Goal: Check status: Check status

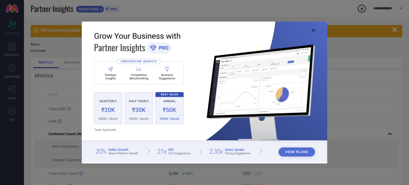
click at [312, 30] on icon at bounding box center [313, 30] width 3 height 3
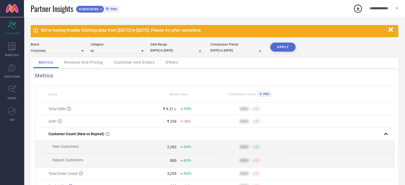
select select "6"
select select "2025"
select select "7"
select select "2025"
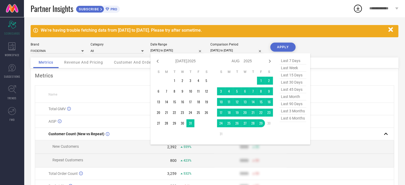
click at [182, 51] on input "[DATE] to [DATE]" at bounding box center [177, 51] width 53 height 6
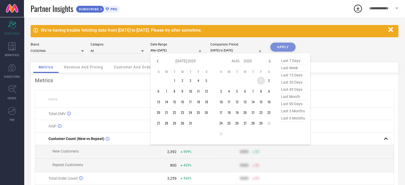
click at [262, 83] on td "1" at bounding box center [261, 81] width 8 height 8
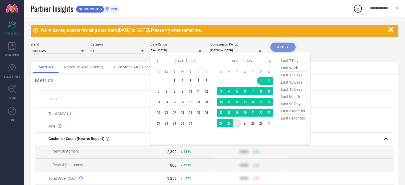
type input "[DATE] to [DATE]"
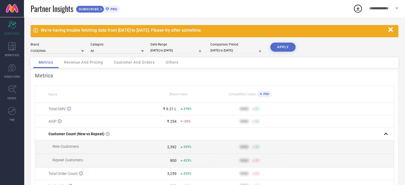
click at [281, 48] on button "APPLY" at bounding box center [282, 47] width 25 height 9
click at [68, 51] on input at bounding box center [57, 51] width 53 height 6
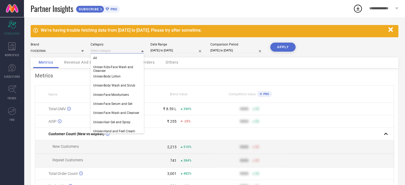
click at [107, 52] on input at bounding box center [117, 51] width 53 height 6
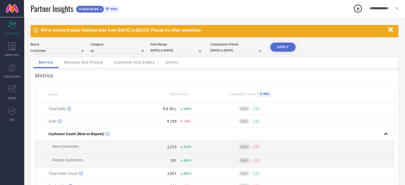
click at [84, 63] on span "Revenue And Pricing" at bounding box center [83, 62] width 39 height 4
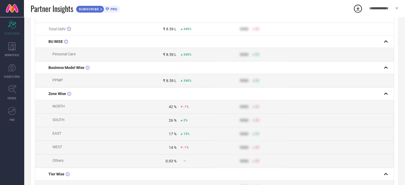
scroll to position [81, 0]
drag, startPoint x: 191, startPoint y: 136, endPoint x: 174, endPoint y: 125, distance: 19.7
click at [174, 125] on td "26 % 2%" at bounding box center [179, 120] width 72 height 14
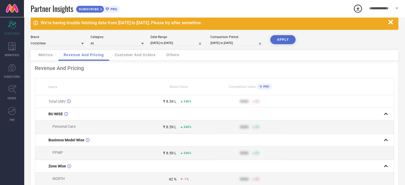
scroll to position [0, 0]
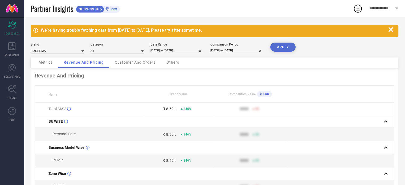
drag, startPoint x: 174, startPoint y: 125, endPoint x: 146, endPoint y: 32, distance: 97.5
click at [146, 32] on div "We're having trouble fetching data from [DATE] to [DATE]. Please try after some…" at bounding box center [213, 30] width 345 height 5
